Goal: Navigation & Orientation: Find specific page/section

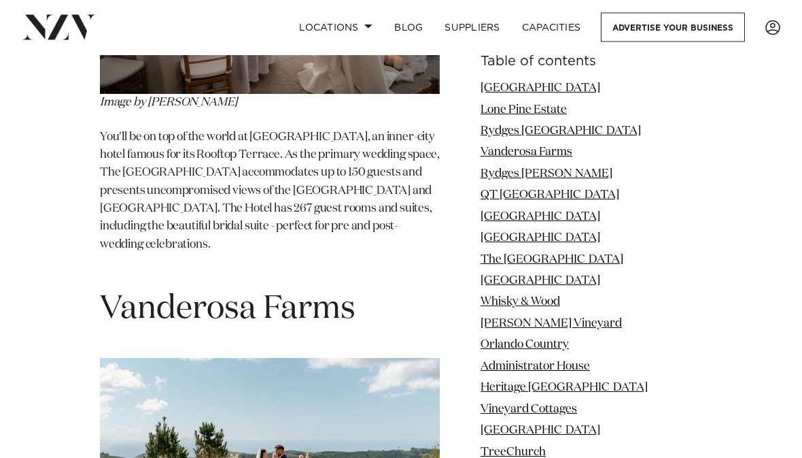
scroll to position [2793, 0]
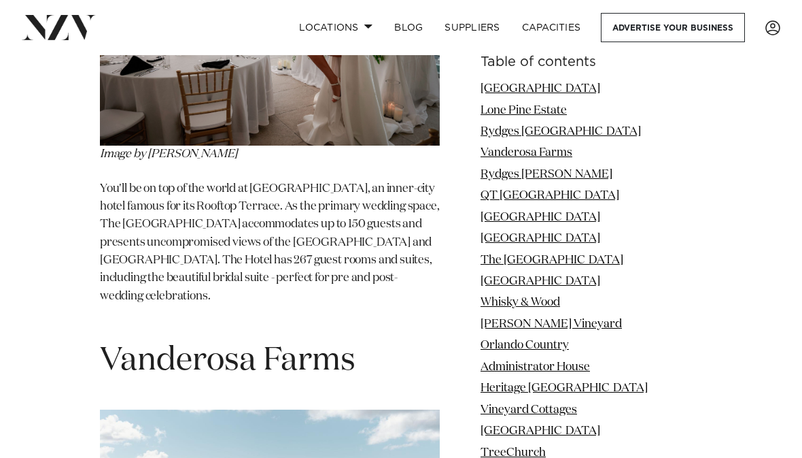
click at [366, 32] on link "Locations" at bounding box center [335, 27] width 95 height 29
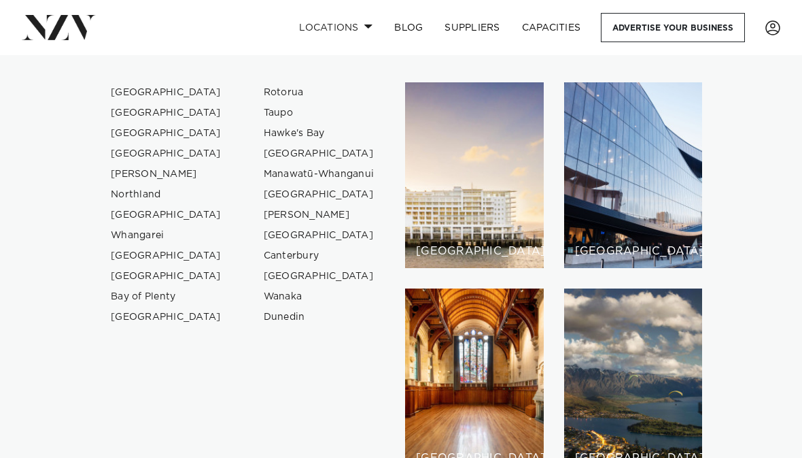
click at [150, 89] on link "[GEOGRAPHIC_DATA]" at bounding box center [166, 92] width 133 height 20
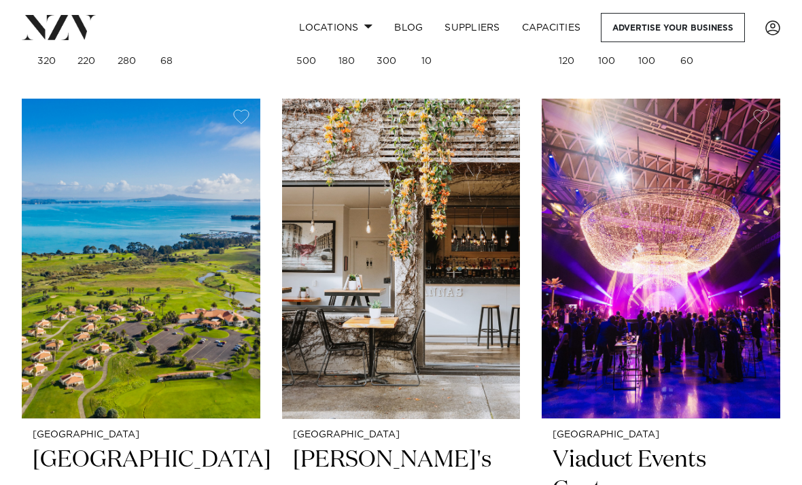
scroll to position [7319, 0]
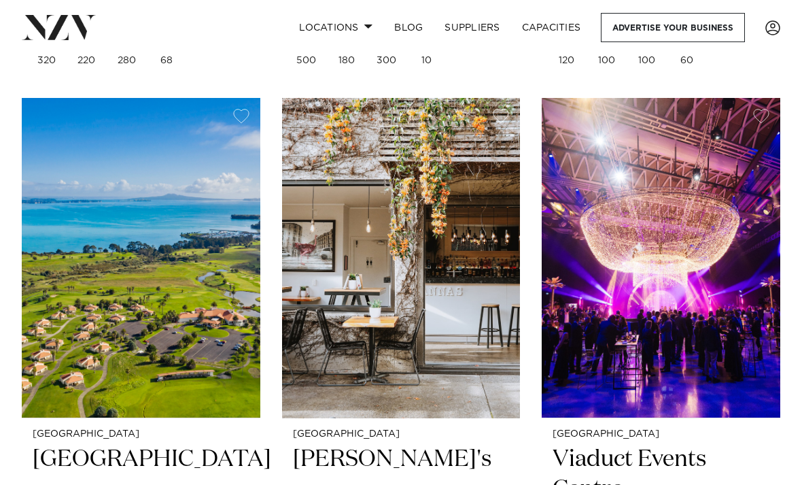
click at [166, 224] on img at bounding box center [141, 258] width 239 height 320
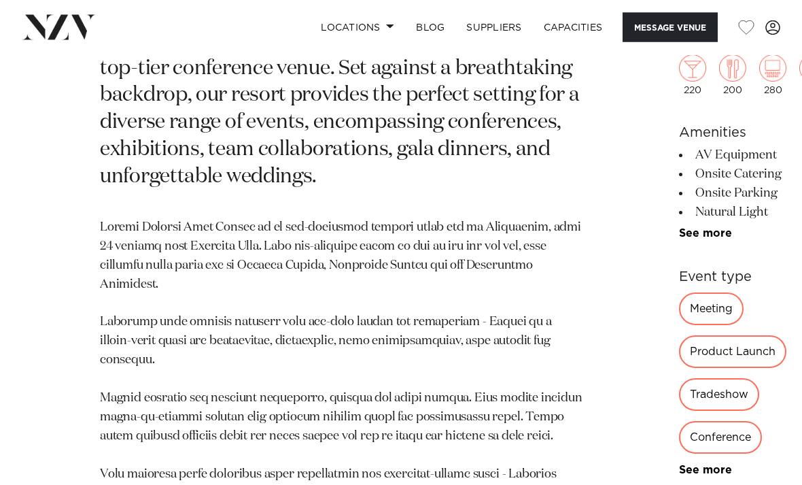
scroll to position [717, 0]
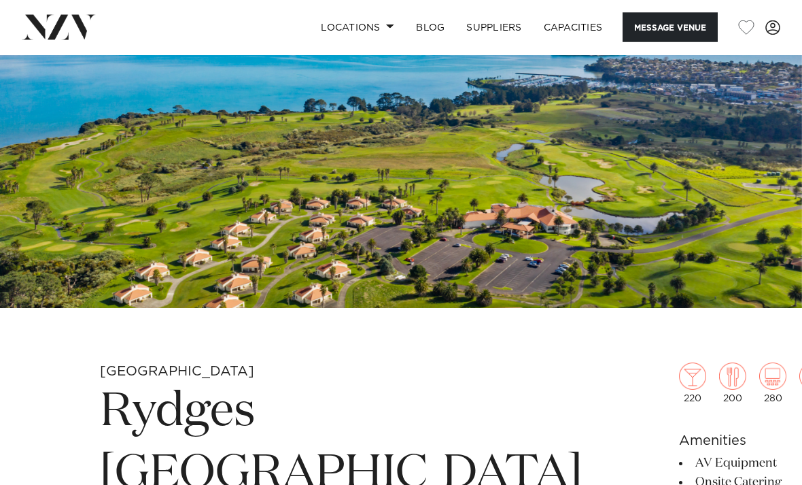
click at [332, 261] on img at bounding box center [401, 121] width 802 height 376
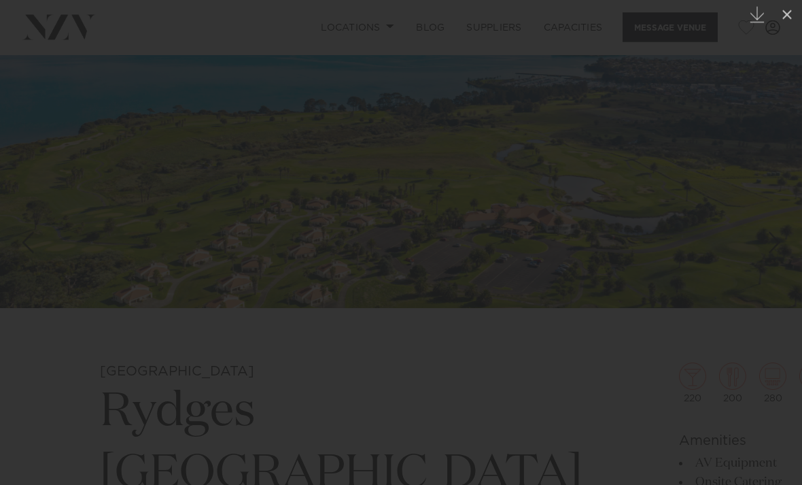
scroll to position [123, 0]
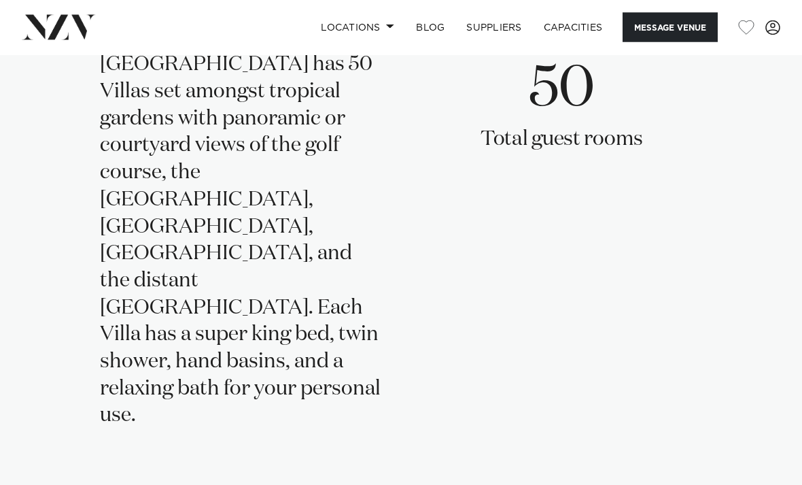
scroll to position [2661, 0]
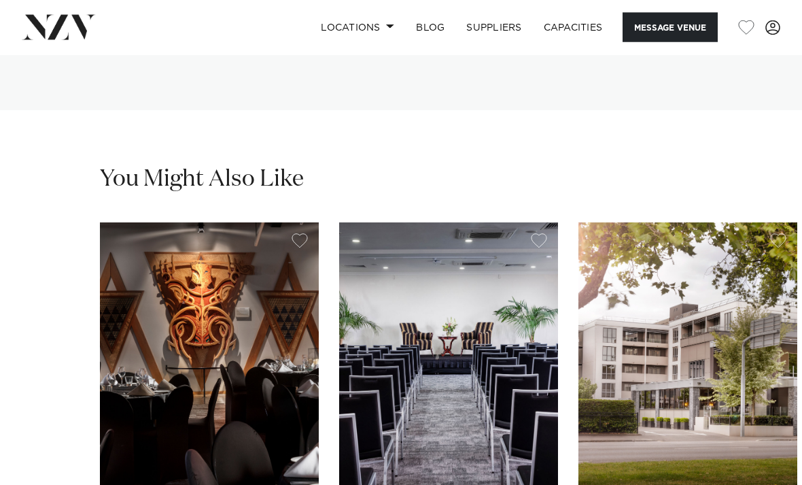
scroll to position [3443, 0]
